Goal: Check status: Verify the current state of an ongoing process or item

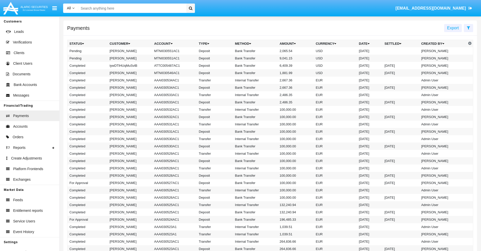
click at [468, 28] on icon at bounding box center [468, 28] width 3 height 4
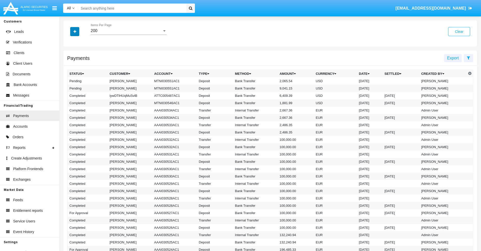
click at [75, 31] on icon "button" at bounding box center [74, 32] width 3 height 4
click at [79, 42] on span "Status" at bounding box center [78, 42] width 11 height 6
click at [69, 44] on input "Status" at bounding box center [69, 44] width 0 height 0
checkbox input "true"
click at [75, 31] on icon "button" at bounding box center [74, 32] width 3 height 4
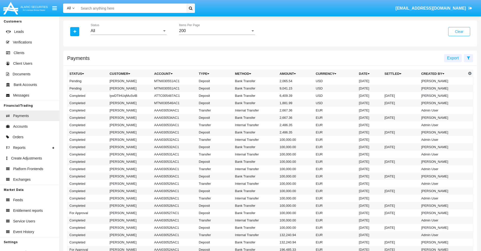
click at [128, 31] on div "All" at bounding box center [126, 31] width 71 height 5
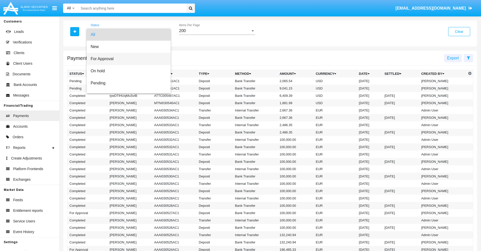
click at [127, 59] on span "For Approval" at bounding box center [129, 59] width 76 height 12
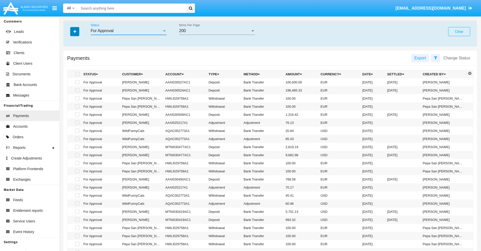
click at [75, 31] on icon "button" at bounding box center [74, 32] width 3 height 4
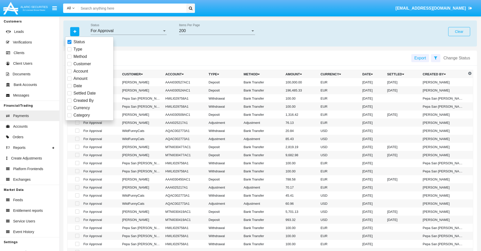
click at [82, 108] on span "Currency" at bounding box center [81, 108] width 16 height 6
click at [69, 110] on input "Currency" at bounding box center [69, 110] width 0 height 0
checkbox input "true"
click at [75, 31] on icon "button" at bounding box center [74, 32] width 3 height 4
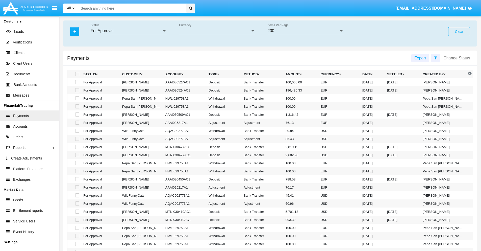
click at [217, 31] on span "Currency" at bounding box center [214, 31] width 71 height 5
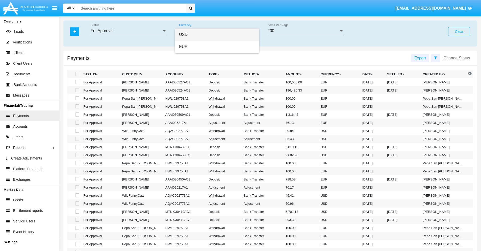
click at [217, 35] on span "USD" at bounding box center [217, 35] width 76 height 12
